Goal: Task Accomplishment & Management: Manage account settings

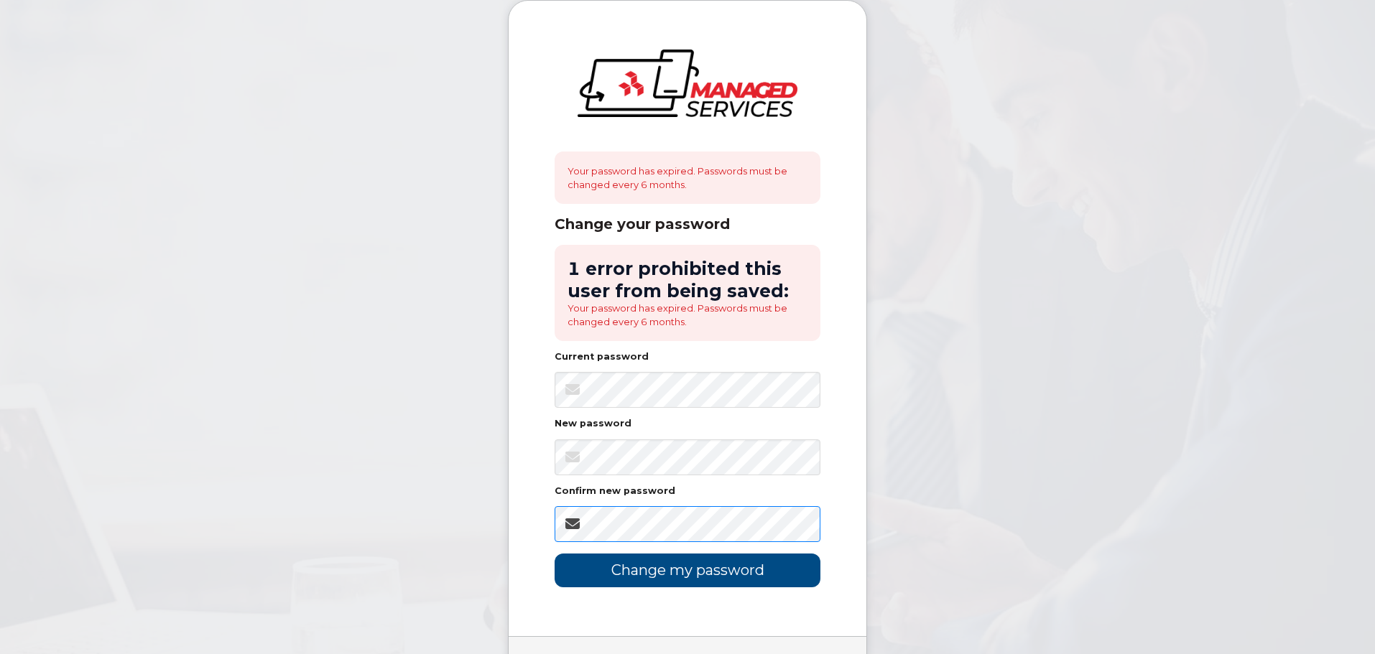
click at [555, 554] on input "Change my password" at bounding box center [688, 571] width 266 height 34
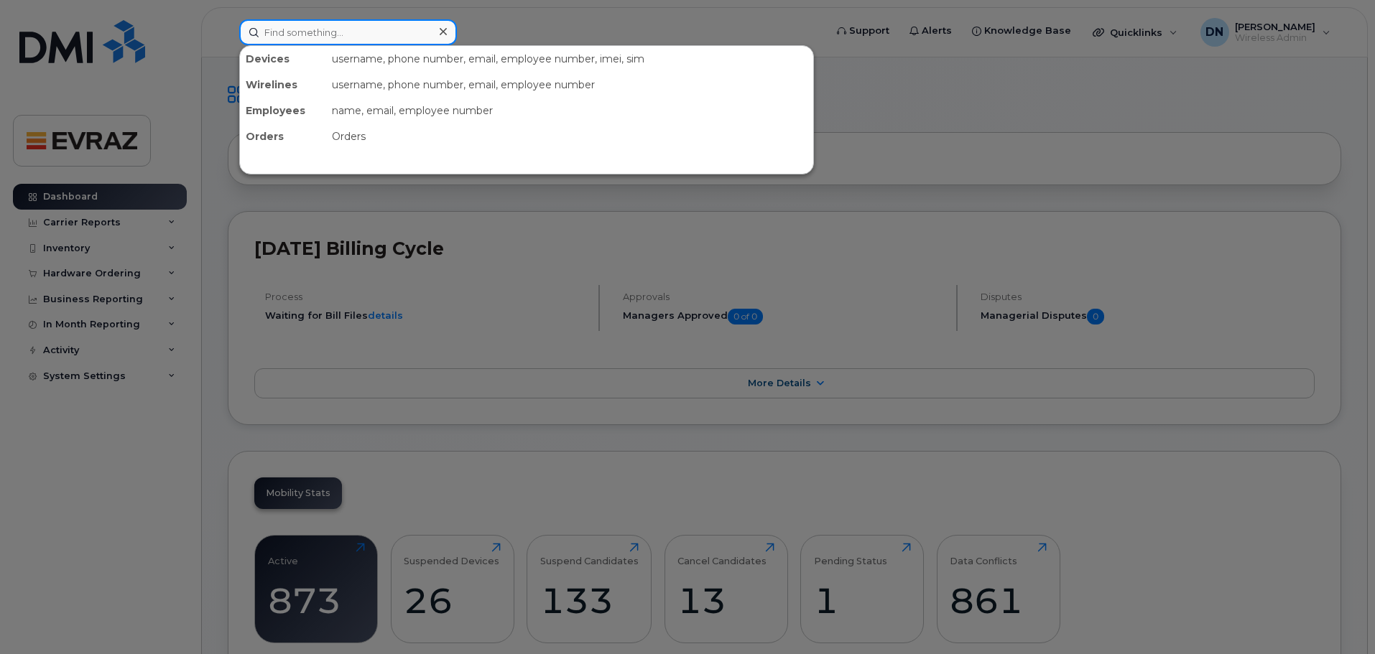
click at [374, 33] on input at bounding box center [348, 32] width 218 height 26
click at [341, 32] on input at bounding box center [348, 32] width 218 height 26
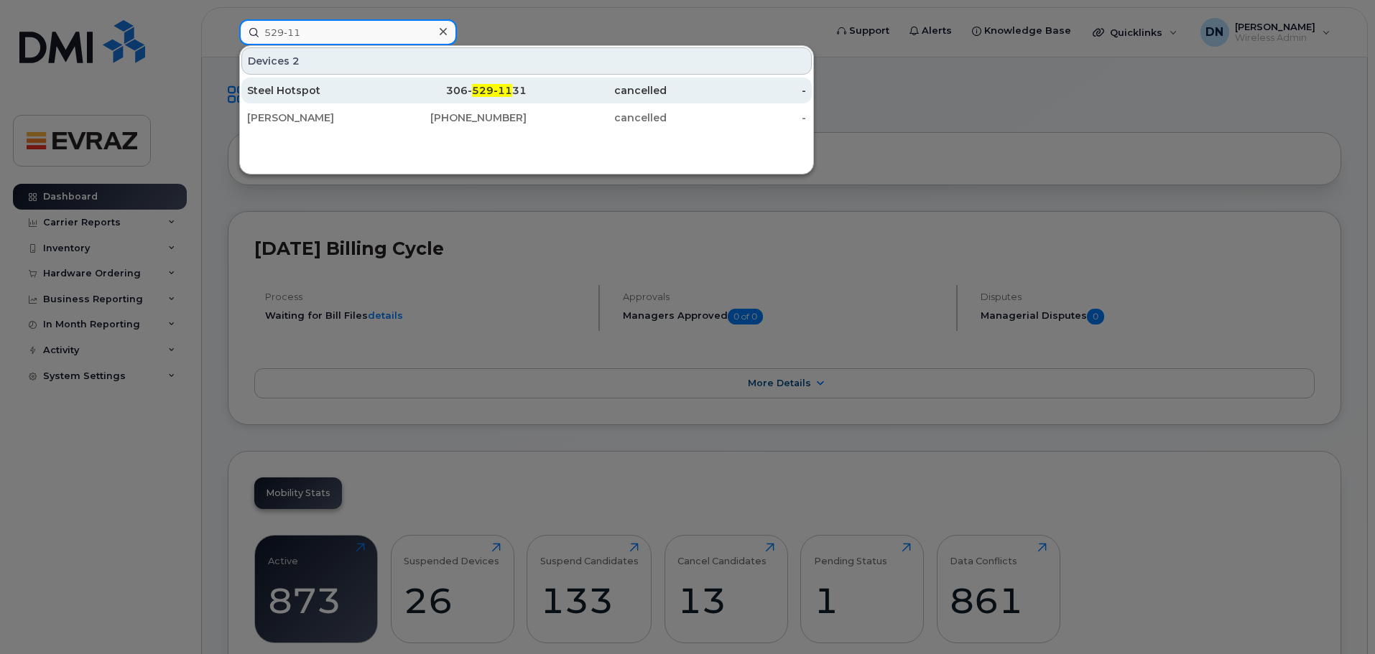
type input "529-11"
click at [358, 87] on div "Steel Hotspot" at bounding box center [317, 90] width 140 height 14
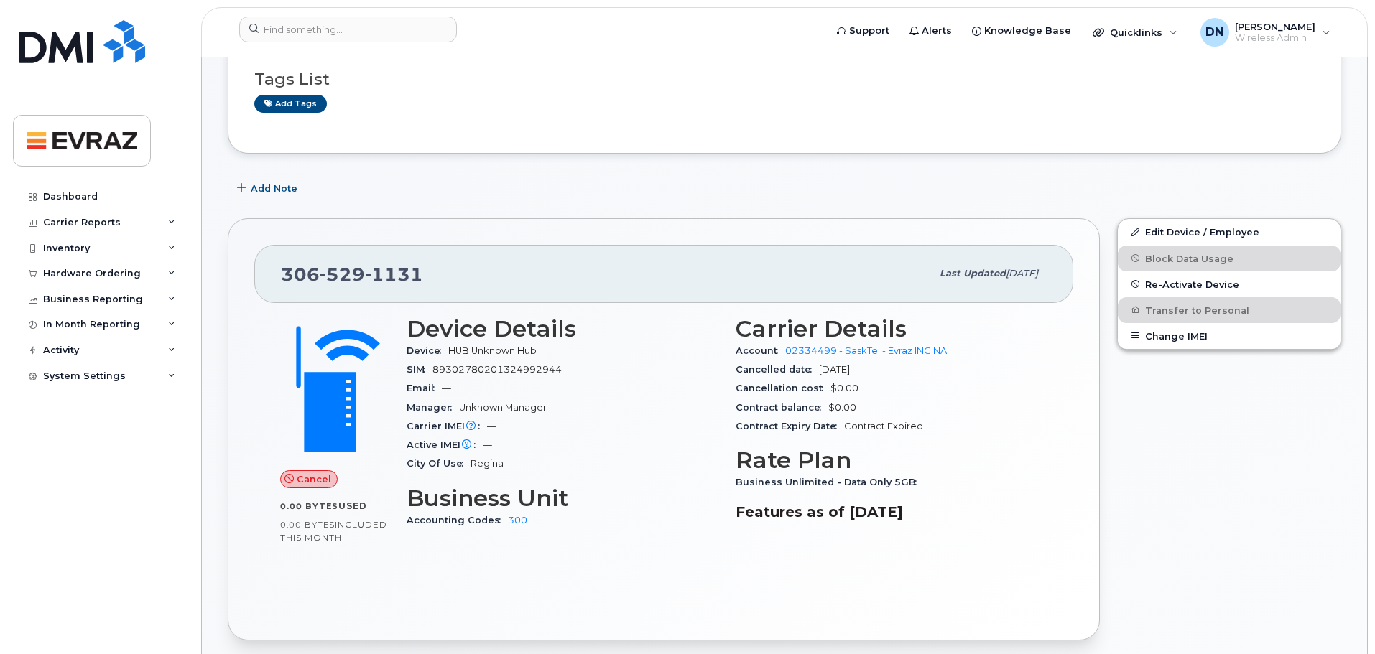
scroll to position [144, 0]
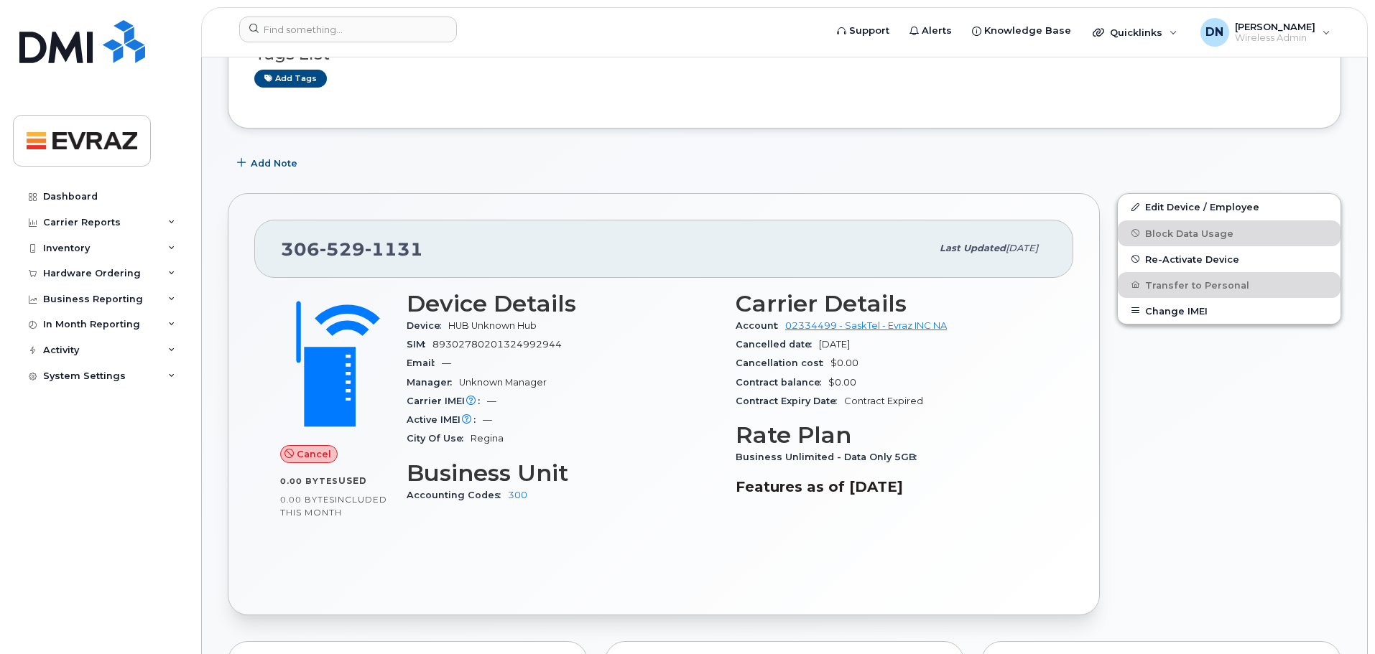
click at [595, 162] on div "Add Note" at bounding box center [784, 163] width 1113 height 26
click at [583, 547] on div "Cancel 0.00 Bytes  used 0.00 Bytes  included this month Device Details Device H…" at bounding box center [663, 434] width 819 height 312
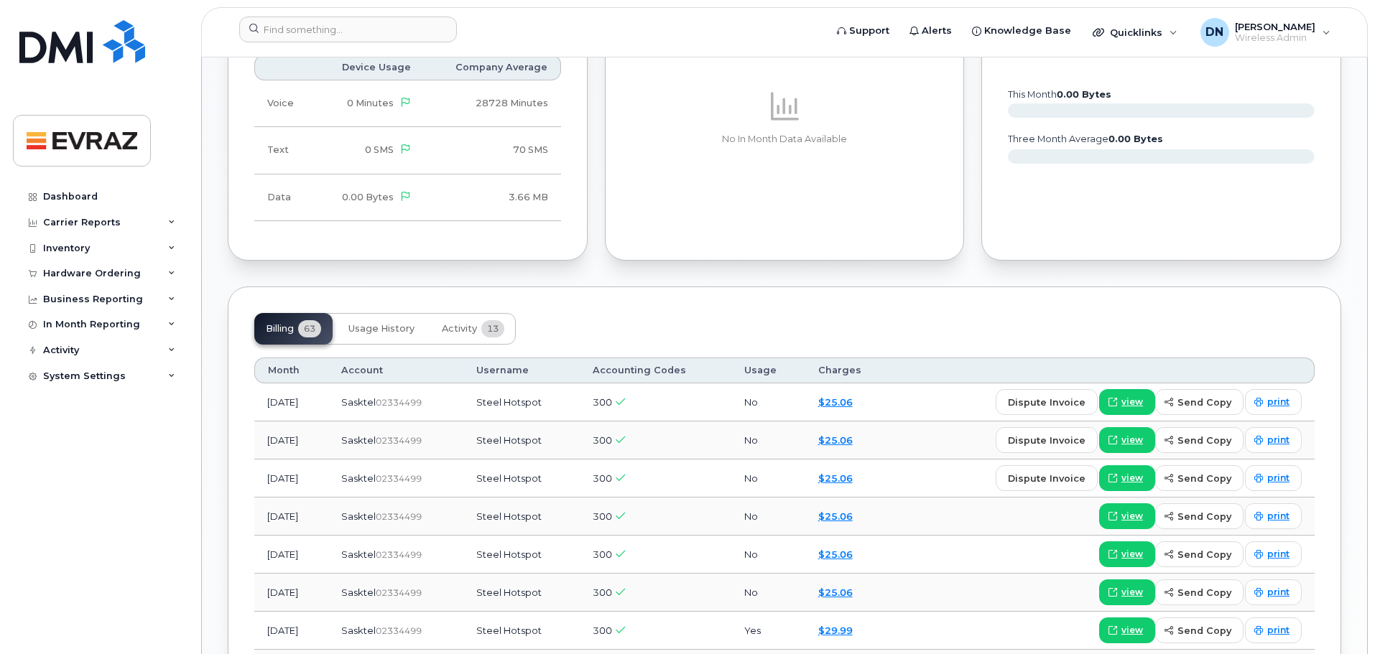
scroll to position [790, 0]
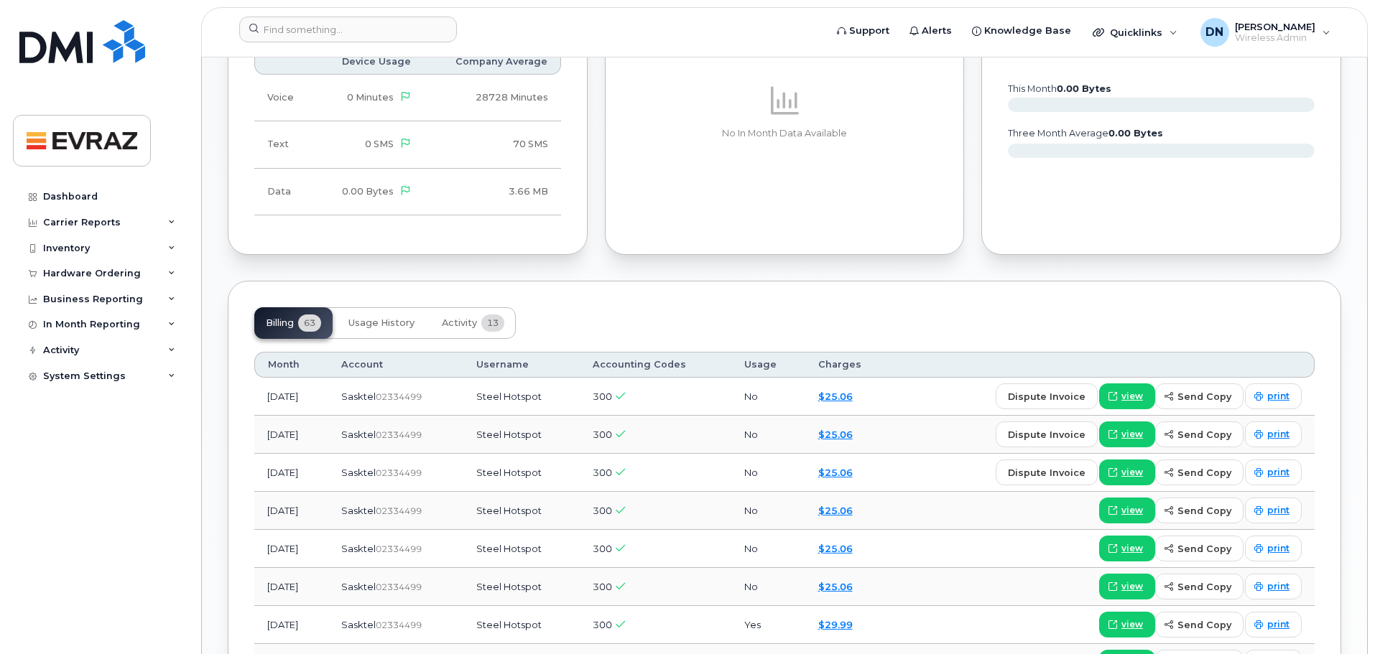
drag, startPoint x: 445, startPoint y: 402, endPoint x: 391, endPoint y: 399, distance: 54.0
click at [391, 399] on div "Sasktel  02334499" at bounding box center [395, 397] width 109 height 14
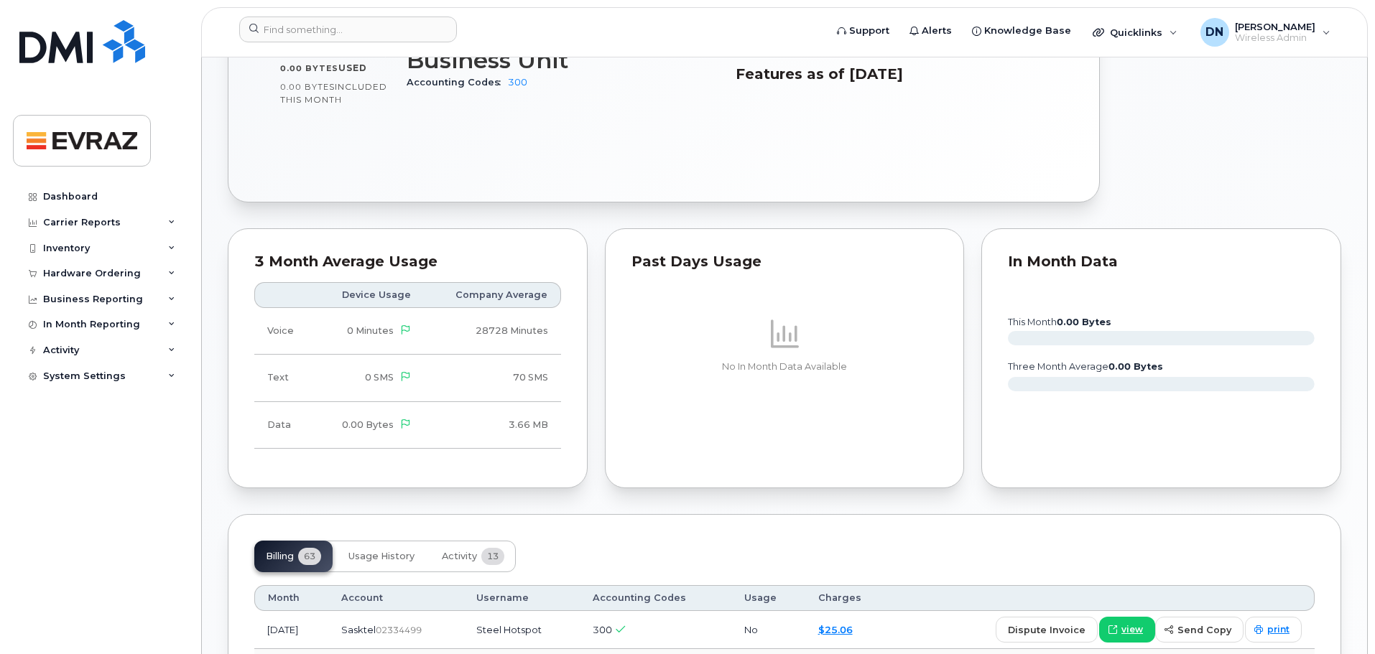
scroll to position [718, 0]
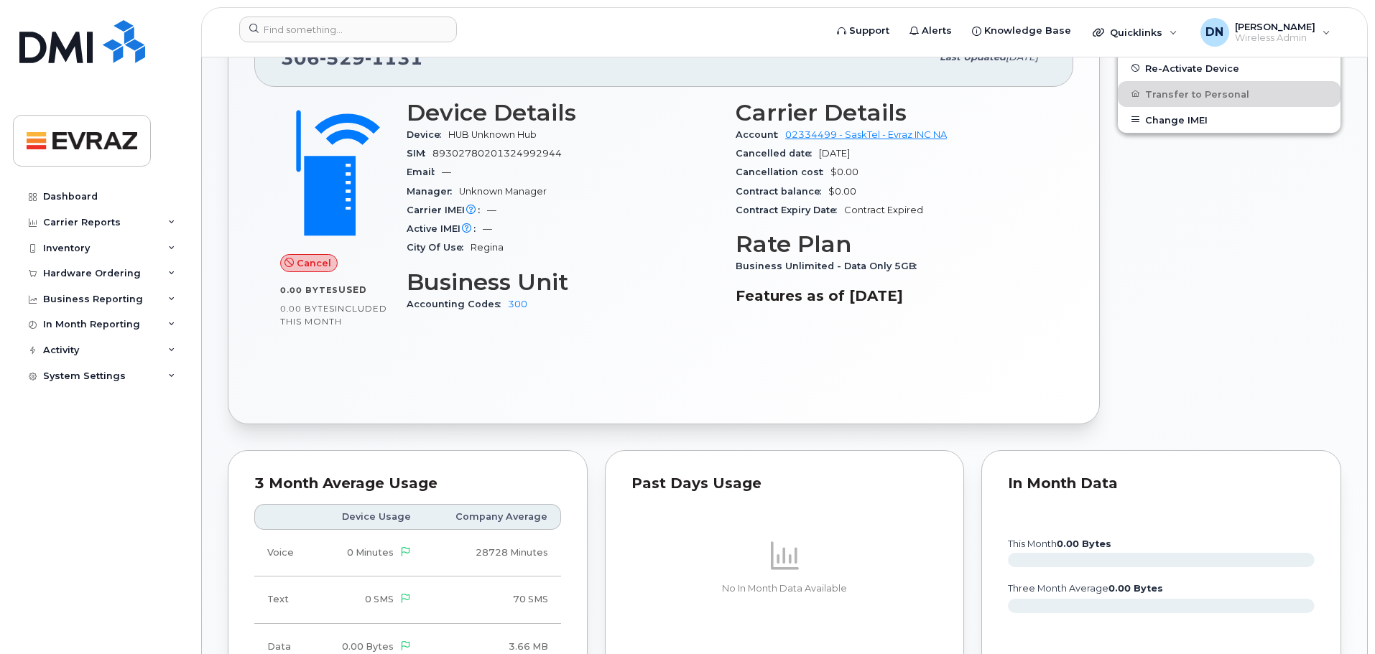
scroll to position [72, 0]
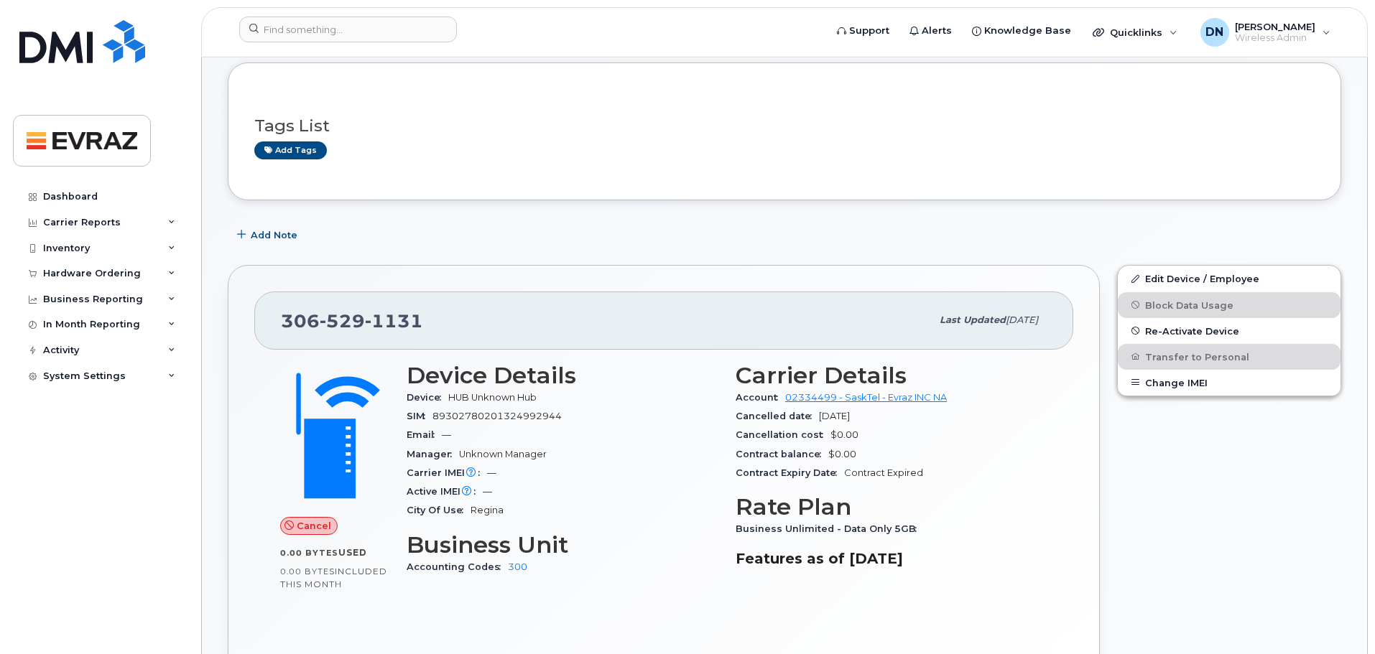
click at [682, 245] on div "Add Note" at bounding box center [784, 235] width 1113 height 26
click at [1183, 330] on span "Re-Activate Device" at bounding box center [1192, 330] width 94 height 11
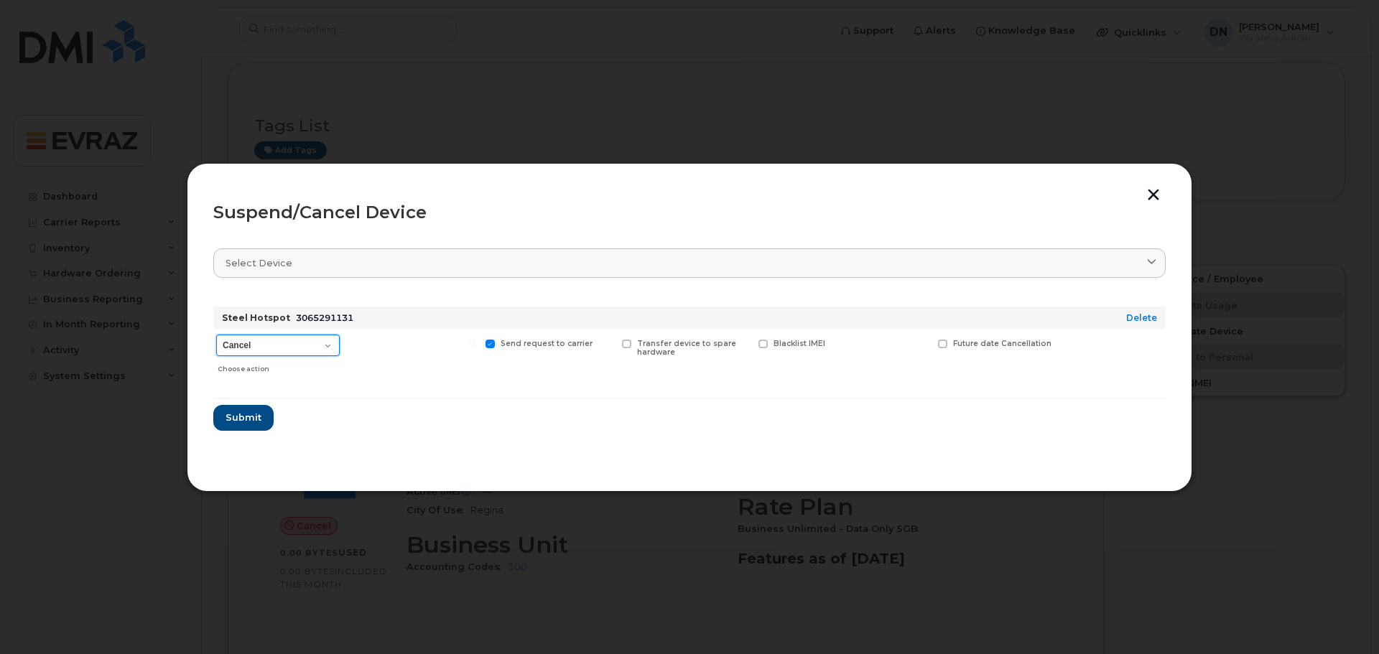
click at [324, 344] on select "Cancel Suspend - Reduced Rate Suspend - Full Rate Suspend - Lost Device/Stolen …" at bounding box center [278, 346] width 124 height 22
select select "[object Object]"
click at [216, 335] on select "Cancel Suspend - Reduced Rate Suspend - Full Rate Suspend - Lost Device/Stolen …" at bounding box center [278, 346] width 124 height 22
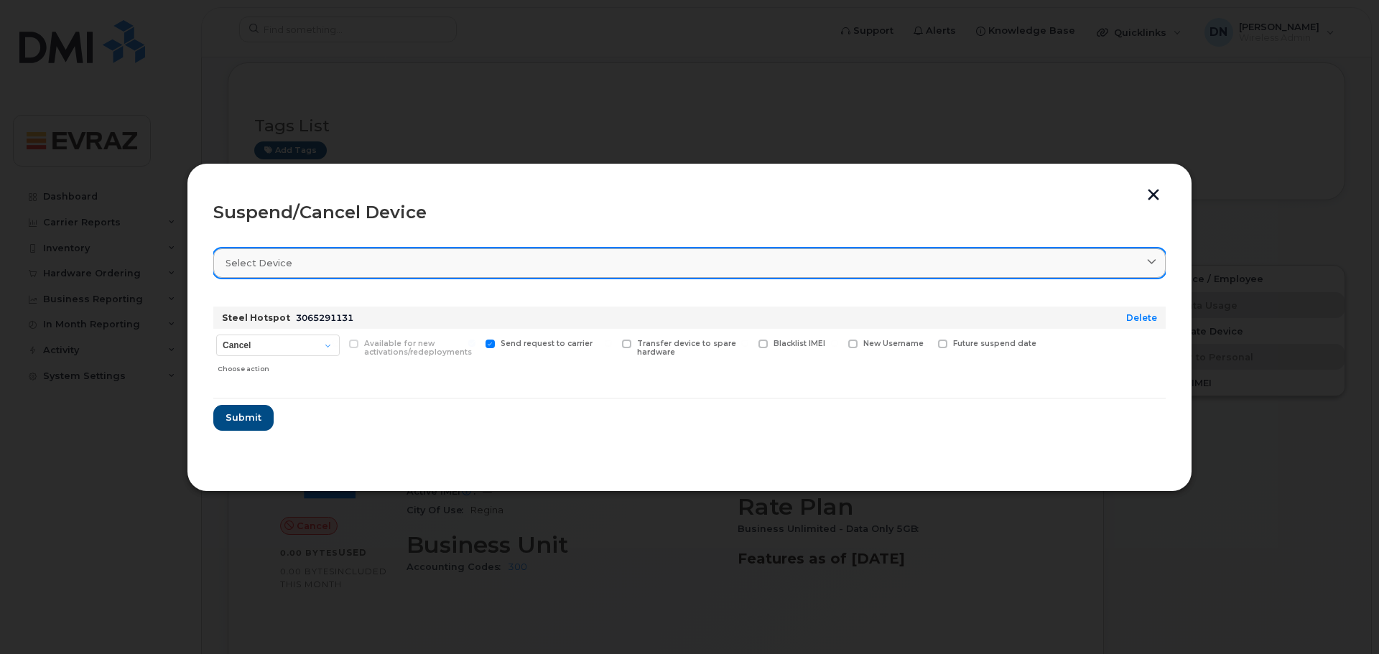
click at [328, 264] on div "Select device" at bounding box center [690, 263] width 928 height 14
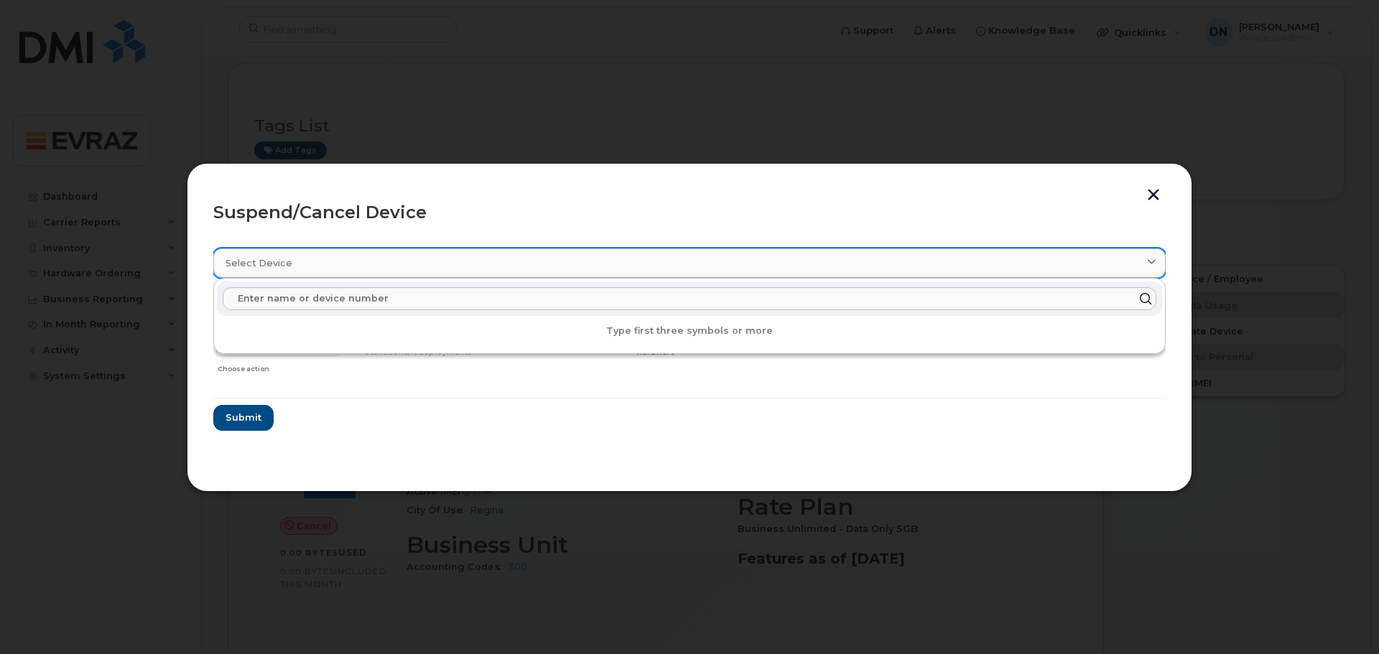
click at [328, 264] on div "Select device" at bounding box center [690, 263] width 928 height 14
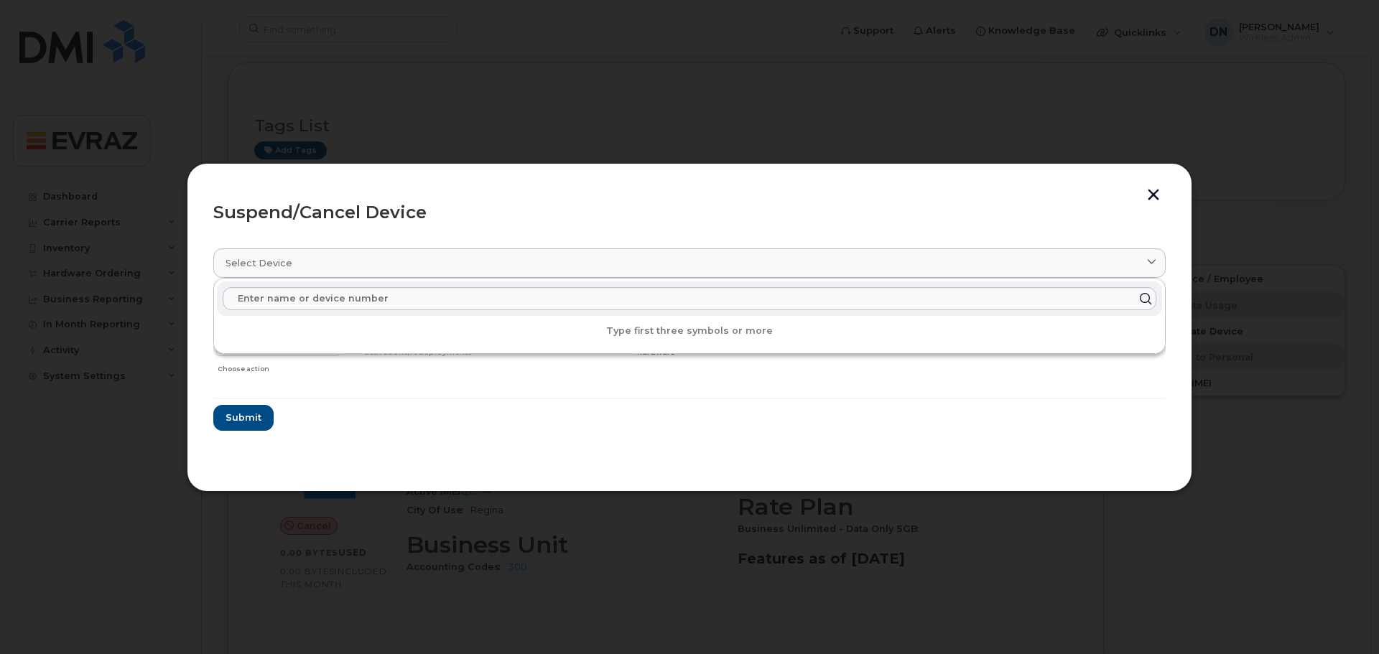
click at [431, 432] on section "Select device Type first three symbols or more Steel Hotspot 3065291131 Delete …" at bounding box center [689, 351] width 952 height 230
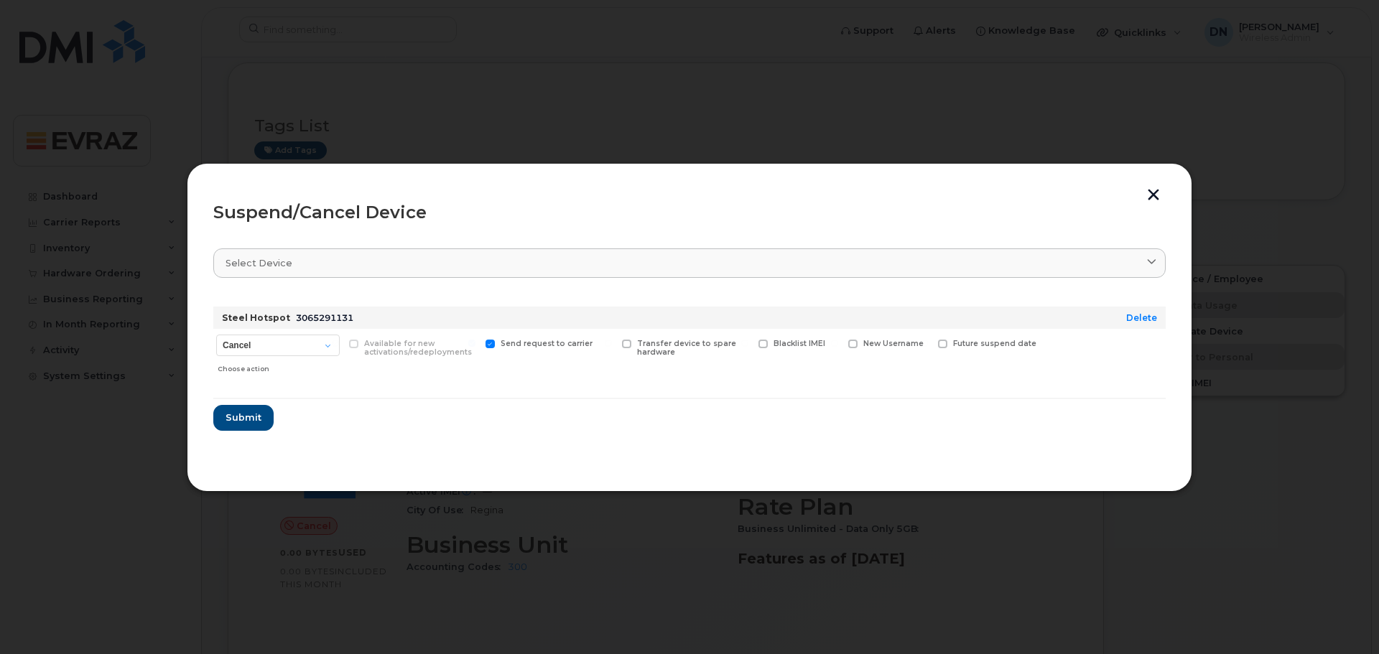
click at [1155, 196] on button "button" at bounding box center [1154, 196] width 22 height 15
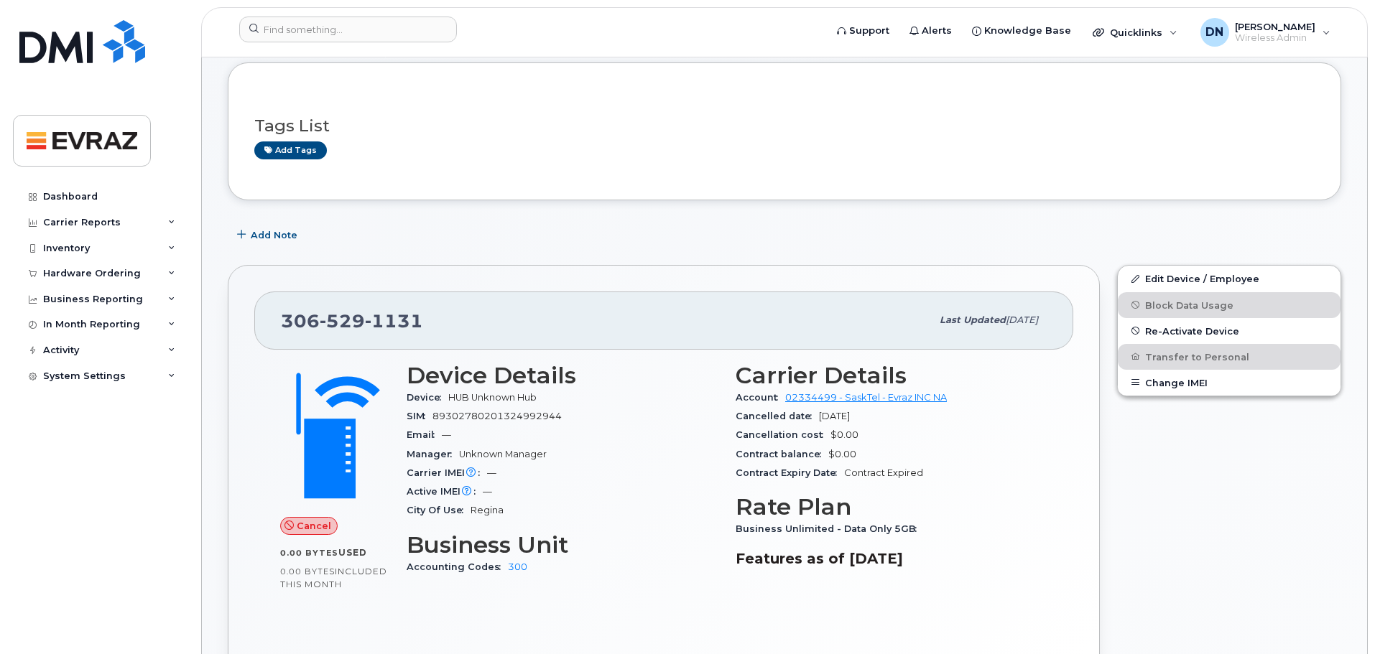
drag, startPoint x: 881, startPoint y: 414, endPoint x: 723, endPoint y: 409, distance: 158.1
click at [723, 409] on div "Device Details Device HUB Unknown Hub SIM 89302780201324992944 Email — Manager …" at bounding box center [727, 475] width 658 height 243
click at [636, 422] on div "SIM 89302780201324992944" at bounding box center [563, 416] width 312 height 19
click at [582, 420] on div "SIM 89302780201324992944" at bounding box center [563, 416] width 312 height 19
drag, startPoint x: 560, startPoint y: 416, endPoint x: 470, endPoint y: 408, distance: 89.4
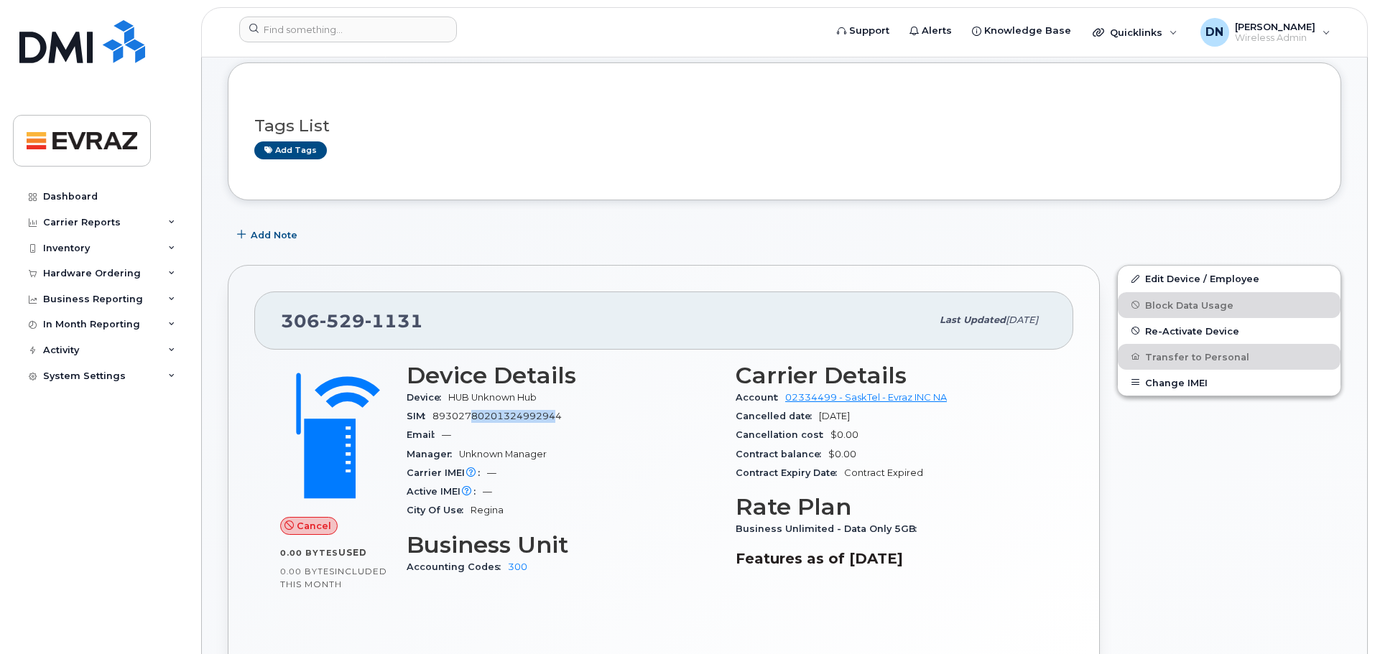
click at [470, 408] on div "SIM 89302780201324992944" at bounding box center [563, 416] width 312 height 19
click at [572, 425] on div "SIM 89302780201324992944" at bounding box center [563, 416] width 312 height 19
drag, startPoint x: 572, startPoint y: 414, endPoint x: 430, endPoint y: 414, distance: 141.5
click at [430, 414] on div "SIM 89302780201324992944" at bounding box center [563, 416] width 312 height 19
click at [697, 445] on div "Manager Unknown Manager" at bounding box center [563, 454] width 312 height 19
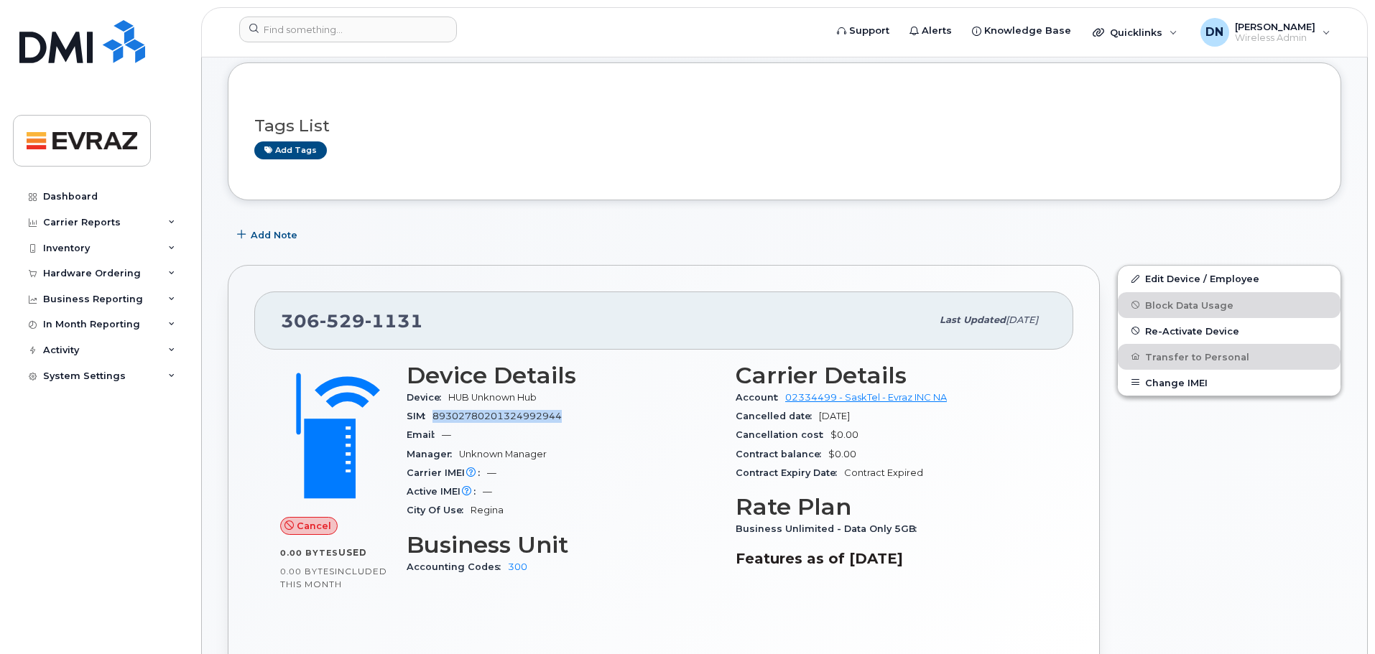
drag, startPoint x: 579, startPoint y: 417, endPoint x: 432, endPoint y: 414, distance: 146.6
click at [432, 414] on div "SIM 89302780201324992944" at bounding box center [563, 416] width 312 height 19
drag, startPoint x: 548, startPoint y: 401, endPoint x: 451, endPoint y: 401, distance: 97.0
click at [451, 401] on div "Device HUB Unknown Hub" at bounding box center [563, 398] width 312 height 19
click at [705, 445] on div "Manager Unknown Manager" at bounding box center [563, 454] width 312 height 19
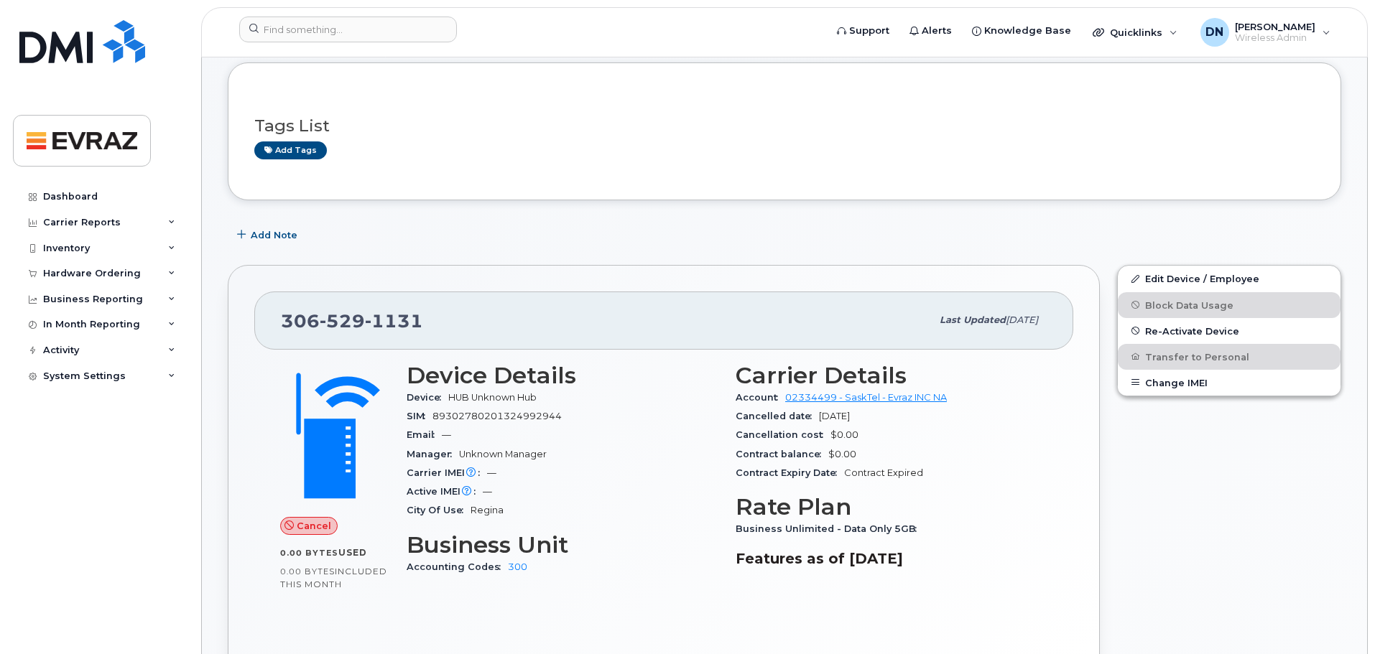
drag, startPoint x: 939, startPoint y: 562, endPoint x: 731, endPoint y: 562, distance: 208.3
click at [731, 562] on div "Carrier Details Account 02334499 - SaskTel - Evraz INC NA Cancelled date Aug 08…" at bounding box center [891, 475] width 329 height 243
click at [929, 558] on h3 "Features as of Jul 01, 2025" at bounding box center [892, 558] width 312 height 17
drag, startPoint x: 940, startPoint y: 560, endPoint x: 736, endPoint y: 547, distance: 205.1
click at [736, 547] on div "Carrier Details Account 02334499 - SaskTel - Evraz INC NA Cancelled date Aug 08…" at bounding box center [891, 475] width 329 height 243
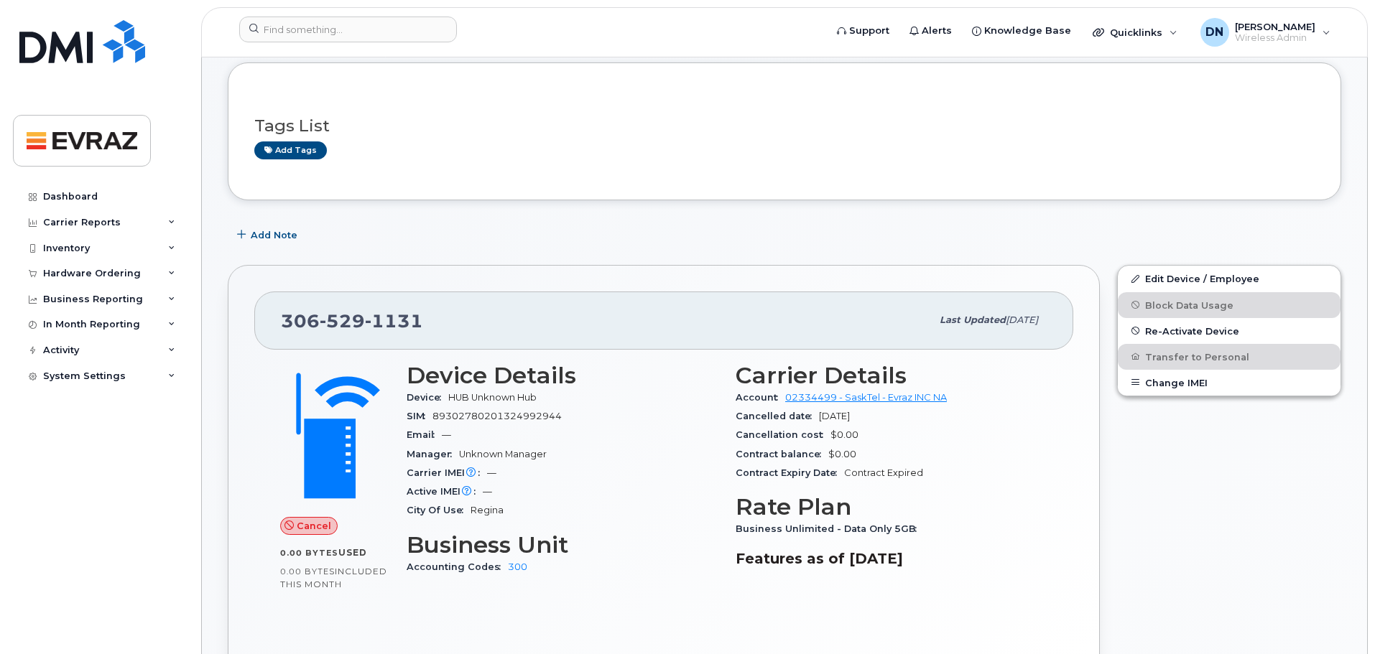
click at [940, 542] on div "Carrier Details Account 02334499 - SaskTel - Evraz INC NA Cancelled date Aug 08…" at bounding box center [891, 475] width 329 height 243
drag, startPoint x: 947, startPoint y: 559, endPoint x: 733, endPoint y: 557, distance: 213.3
click at [733, 557] on div "Carrier Details Account 02334499 - SaskTel - Evraz INC NA Cancelled date Aug 08…" at bounding box center [891, 475] width 329 height 243
click at [692, 570] on div "Accounting Codes 300" at bounding box center [563, 567] width 312 height 19
drag, startPoint x: 940, startPoint y: 559, endPoint x: 736, endPoint y: 566, distance: 204.1
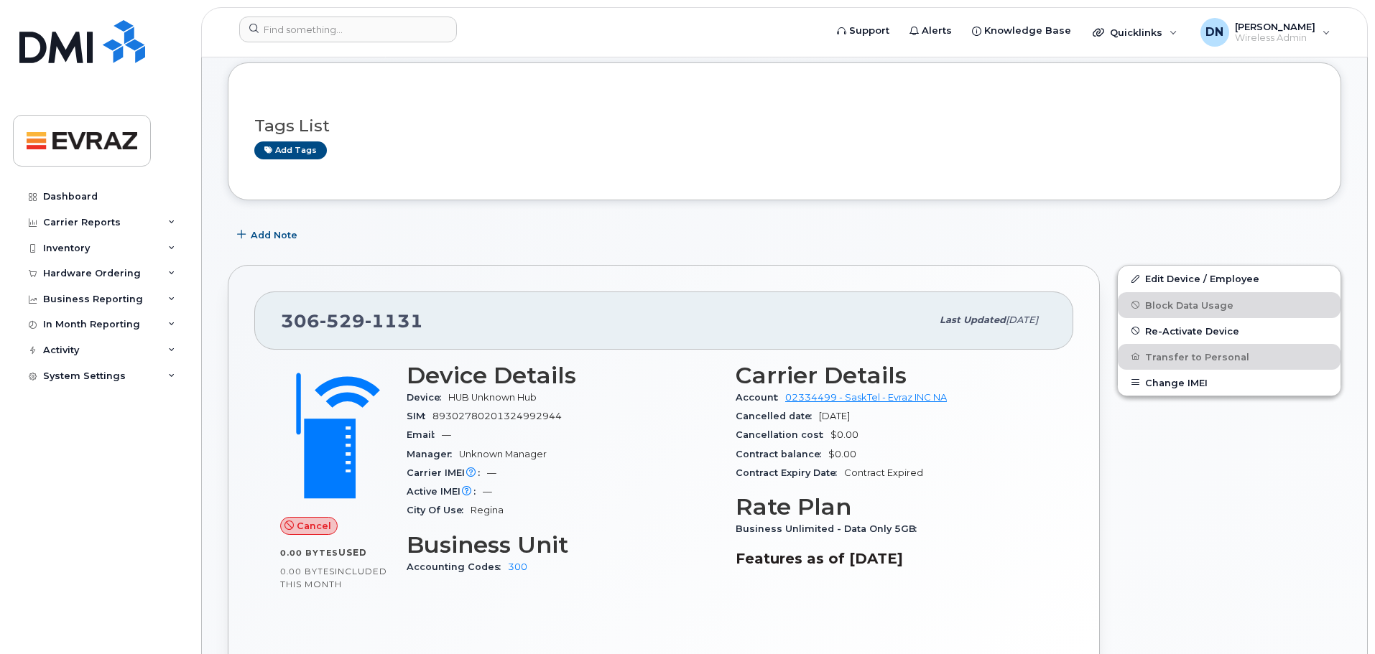
click at [736, 566] on h3 "Features as of Jul 01, 2025" at bounding box center [892, 558] width 312 height 17
click at [784, 587] on div "Carrier Details Account 02334499 - SaskTel - Evraz INC NA Cancelled date Aug 08…" at bounding box center [891, 475] width 329 height 243
drag, startPoint x: 880, startPoint y: 419, endPoint x: 733, endPoint y: 420, distance: 146.5
click at [733, 420] on div "Carrier Details Account 02334499 - SaskTel - Evraz INC NA Cancelled date Aug 08…" at bounding box center [891, 475] width 329 height 243
click at [709, 471] on div "Carrier IMEI Carrier IMEI is reported during the last billing cycle or change o…" at bounding box center [563, 473] width 312 height 19
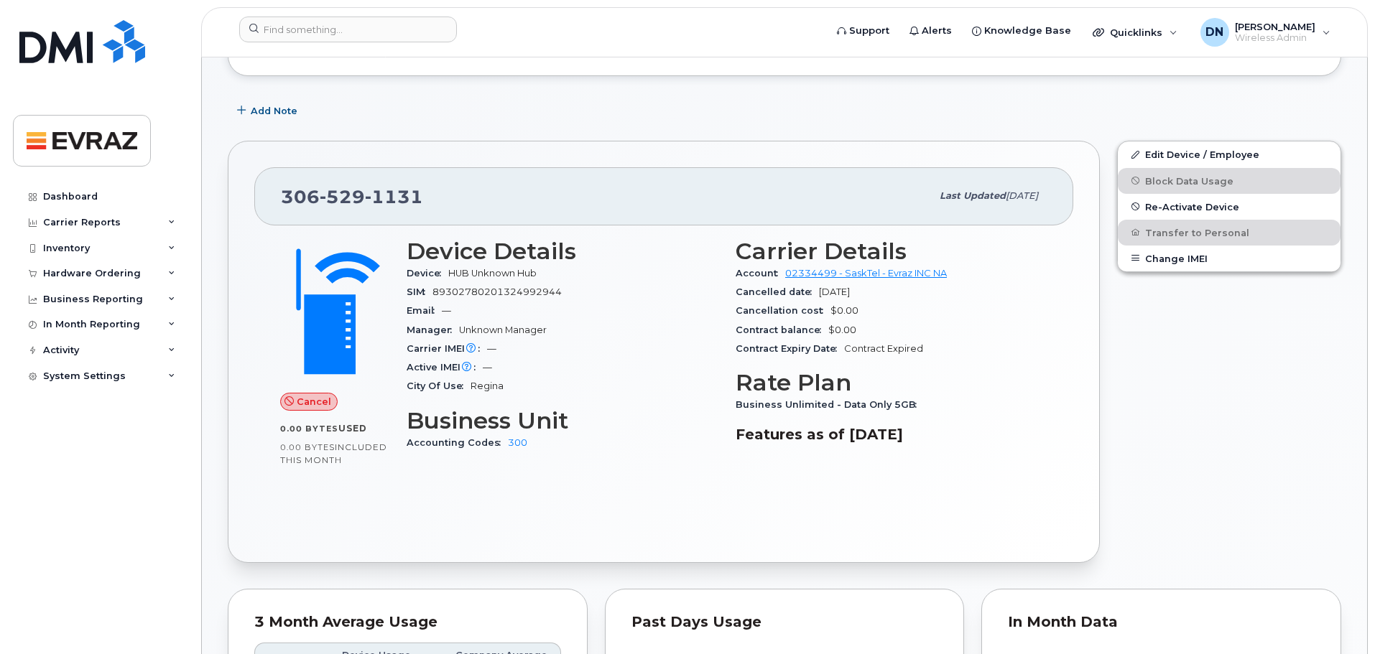
scroll to position [215, 0]
